Goal: Information Seeking & Learning: Learn about a topic

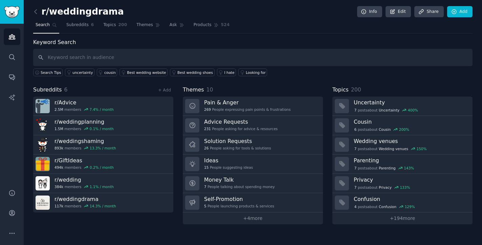
click at [148, 27] on span "Themes" at bounding box center [144, 25] width 17 height 6
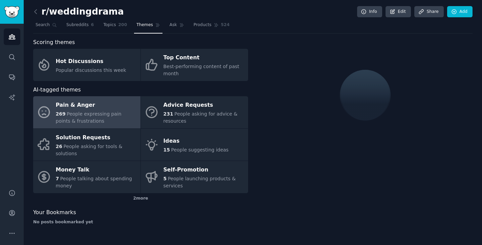
click at [109, 105] on div "Pain & Anger" at bounding box center [96, 105] width 81 height 11
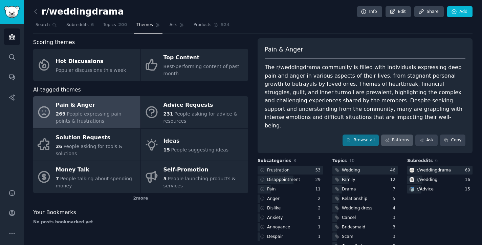
click at [397, 134] on link "Patterns" at bounding box center [397, 140] width 32 height 12
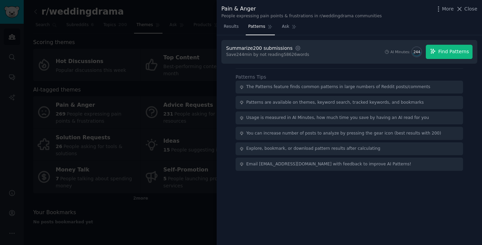
click at [454, 53] on span "Find Patterns" at bounding box center [454, 51] width 31 height 7
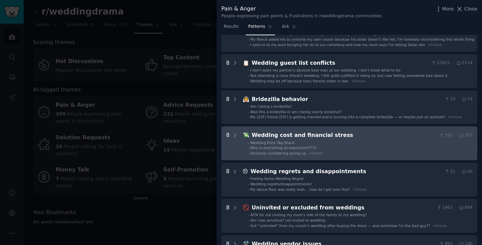
scroll to position [122, 0]
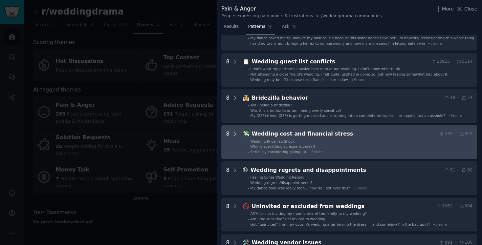
click at [234, 134] on icon at bounding box center [235, 134] width 6 height 6
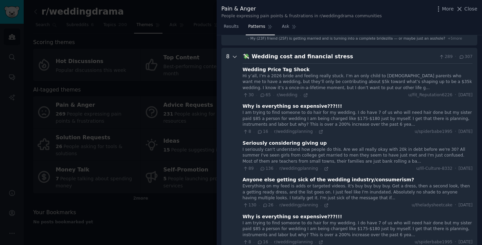
scroll to position [211, 0]
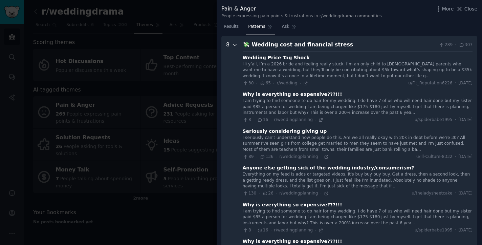
click at [234, 45] on icon at bounding box center [235, 45] width 6 height 6
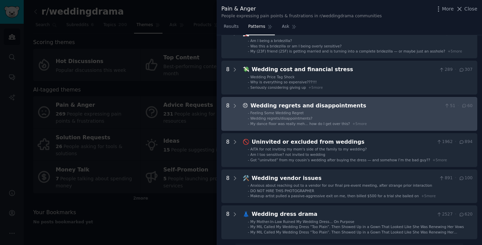
scroll to position [184, 0]
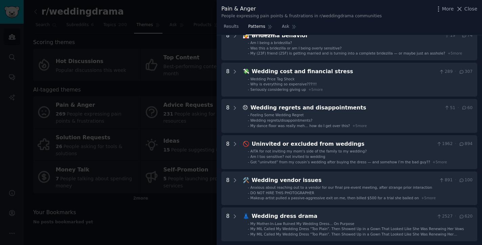
click at [145, 129] on div at bounding box center [241, 122] width 482 height 245
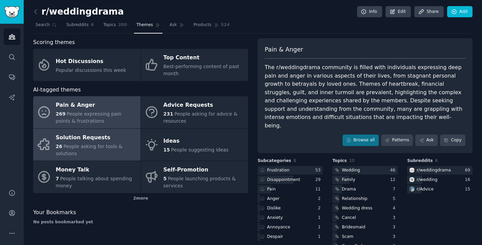
click at [99, 146] on span "People asking for tools & solutions" at bounding box center [89, 150] width 67 height 13
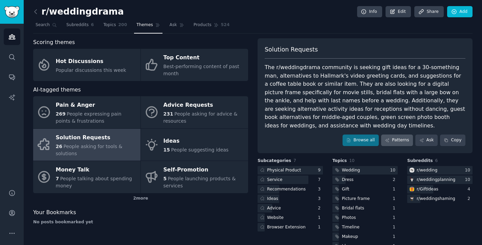
click at [400, 139] on link "Patterns" at bounding box center [397, 140] width 32 height 12
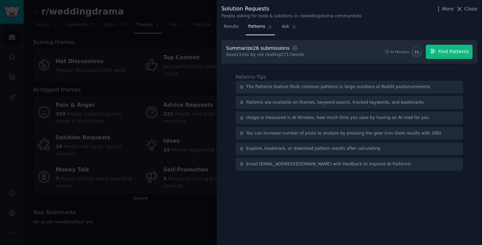
click at [445, 55] on span "Find Patterns" at bounding box center [454, 51] width 31 height 7
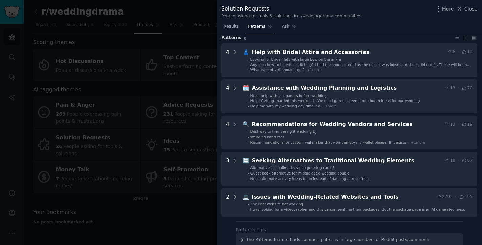
scroll to position [23, 0]
